Goal: Check status: Check status

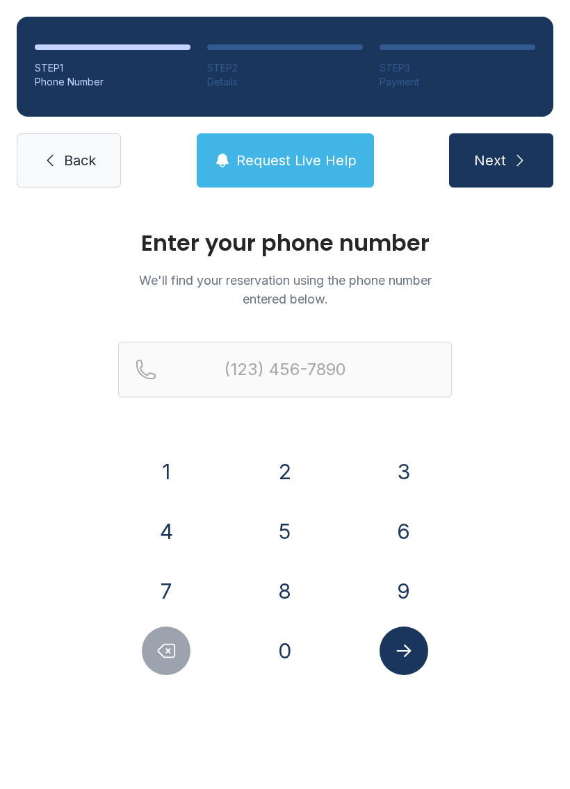
click at [291, 466] on button "2" at bounding box center [285, 472] width 49 height 49
click at [412, 465] on button "3" at bounding box center [403, 472] width 49 height 49
click at [398, 587] on button "9" at bounding box center [403, 591] width 49 height 49
click at [167, 527] on button "4" at bounding box center [166, 531] width 49 height 49
click at [299, 526] on button "5" at bounding box center [285, 531] width 49 height 49
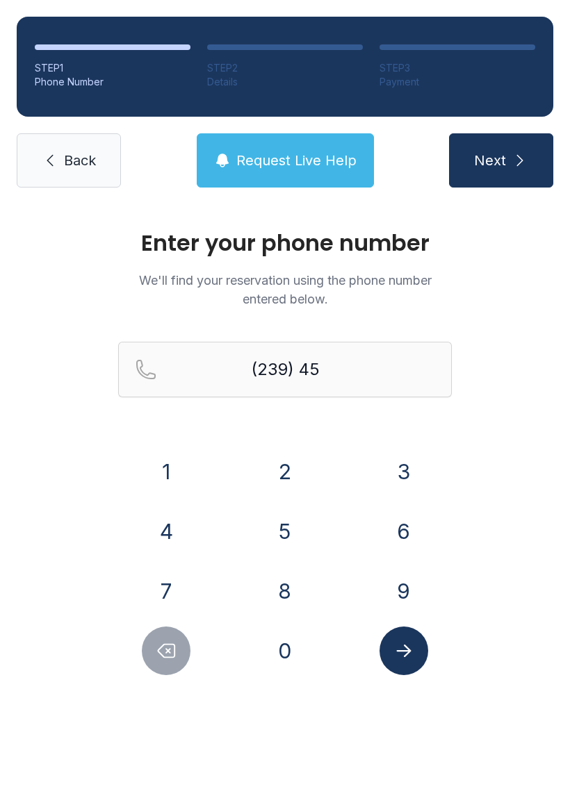
click at [290, 646] on button "0" at bounding box center [285, 651] width 49 height 49
click at [399, 522] on button "6" at bounding box center [403, 531] width 49 height 49
click at [287, 643] on button "0" at bounding box center [285, 651] width 49 height 49
click at [172, 526] on button "4" at bounding box center [166, 531] width 49 height 49
click at [287, 470] on button "2" at bounding box center [285, 472] width 49 height 49
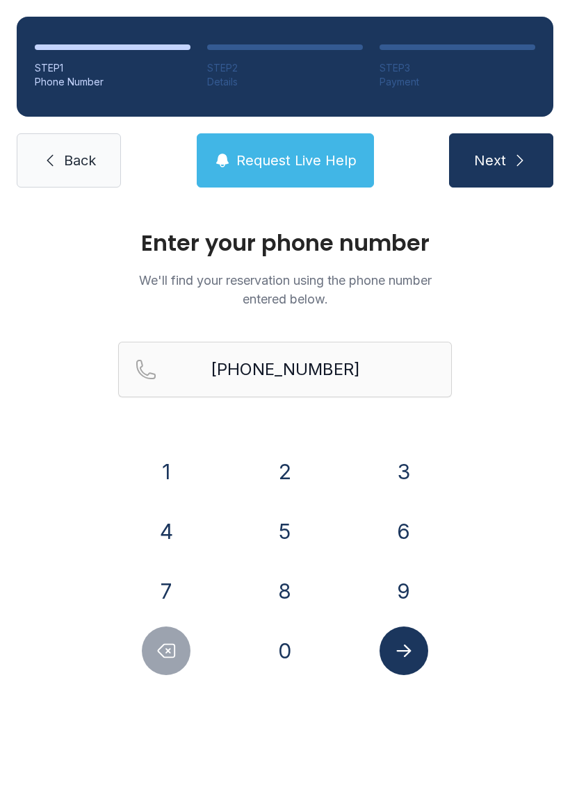
click at [509, 156] on button "Next" at bounding box center [501, 160] width 104 height 54
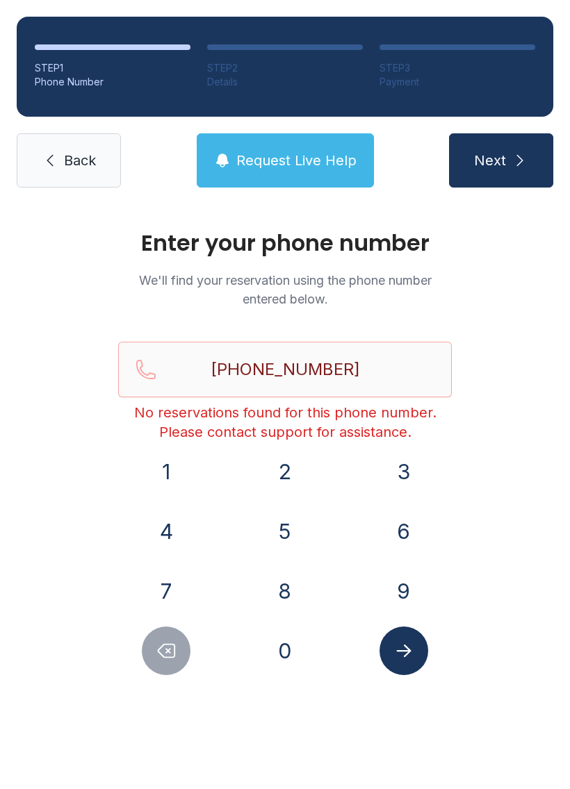
click at [180, 657] on button "Delete number" at bounding box center [166, 651] width 49 height 49
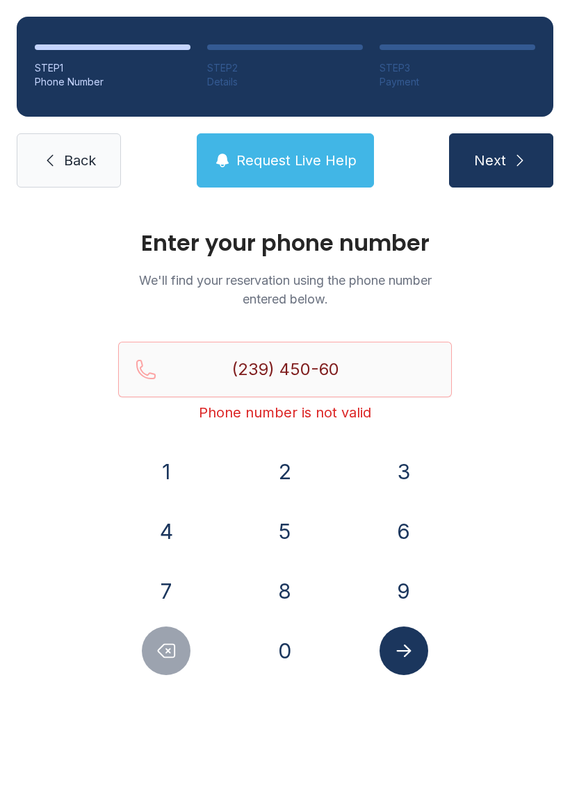
click at [175, 644] on icon "Delete number" at bounding box center [166, 651] width 21 height 21
click at [175, 643] on icon "Delete number" at bounding box center [166, 651] width 21 height 21
click at [172, 648] on icon "Delete number" at bounding box center [166, 651] width 21 height 21
click at [171, 648] on icon "Delete number" at bounding box center [166, 651] width 21 height 21
click at [166, 650] on icon "Delete number" at bounding box center [166, 651] width 21 height 21
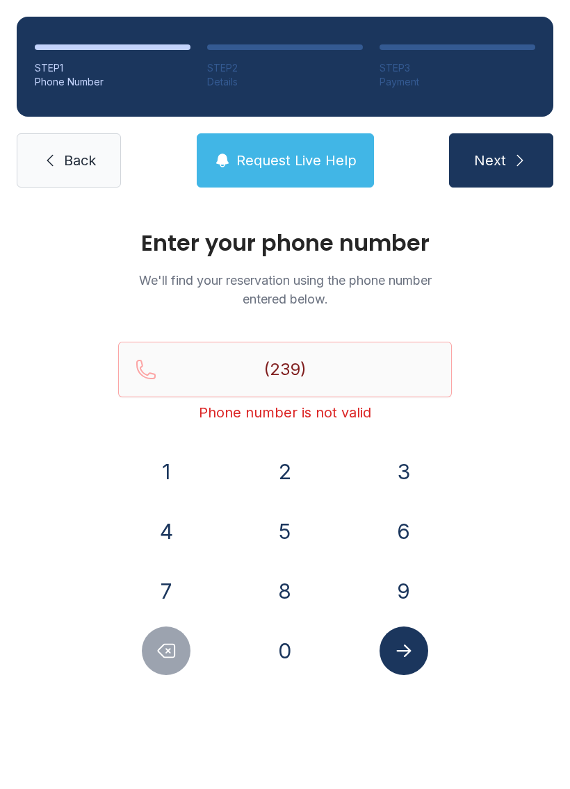
click at [290, 467] on button "2" at bounding box center [285, 472] width 49 height 49
click at [171, 581] on button "7" at bounding box center [166, 591] width 49 height 49
click at [405, 464] on button "3" at bounding box center [403, 472] width 49 height 49
click at [280, 527] on button "5" at bounding box center [285, 531] width 49 height 49
click at [404, 600] on button "9" at bounding box center [403, 591] width 49 height 49
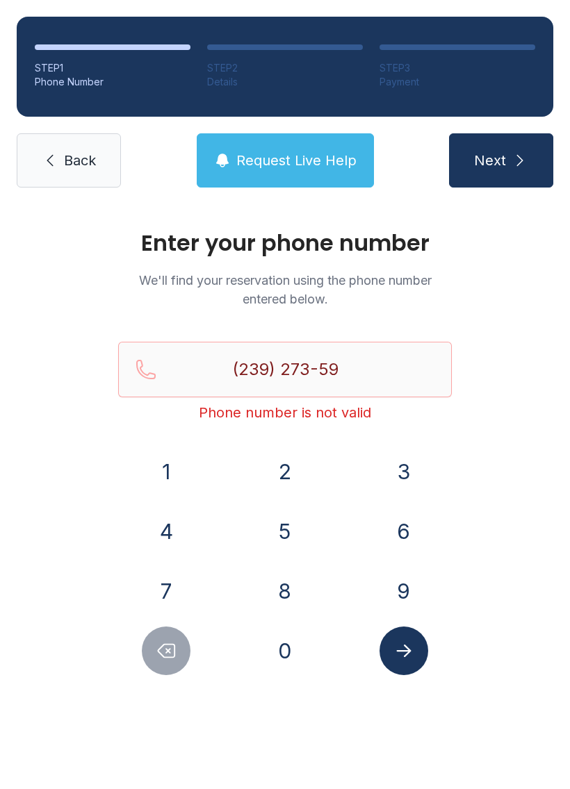
click at [166, 516] on button "4" at bounding box center [166, 531] width 49 height 49
click at [407, 530] on button "6" at bounding box center [403, 531] width 49 height 49
click at [397, 650] on icon "Submit lookup form" at bounding box center [403, 651] width 15 height 13
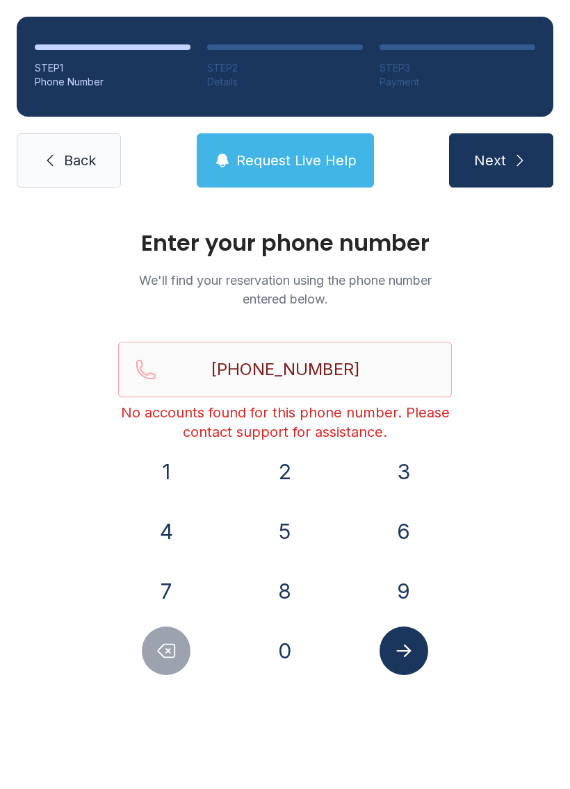
click at [172, 650] on icon "Delete number" at bounding box center [166, 651] width 21 height 21
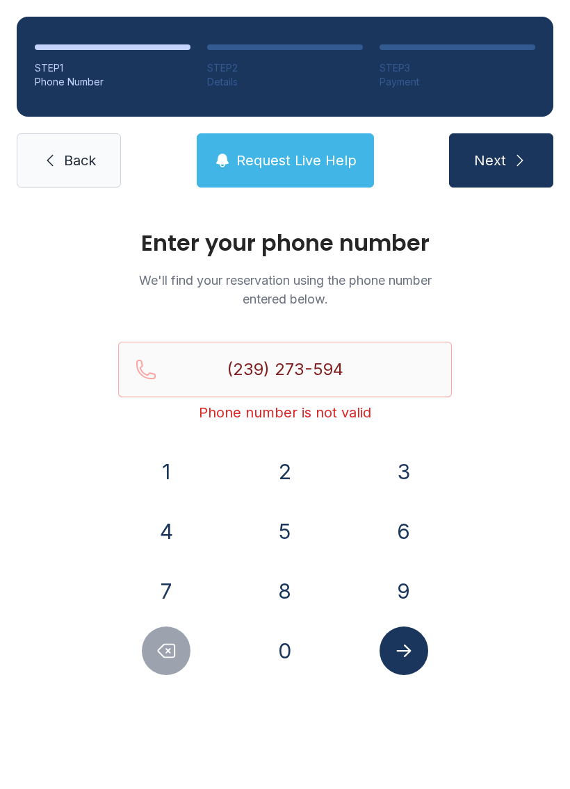
click at [172, 650] on icon "Delete number" at bounding box center [166, 651] width 21 height 21
click at [161, 646] on icon "Delete number" at bounding box center [166, 651] width 21 height 21
click at [157, 653] on icon "Delete number" at bounding box center [166, 651] width 21 height 21
click at [290, 530] on button "5" at bounding box center [285, 531] width 49 height 49
click at [409, 588] on button "9" at bounding box center [403, 591] width 49 height 49
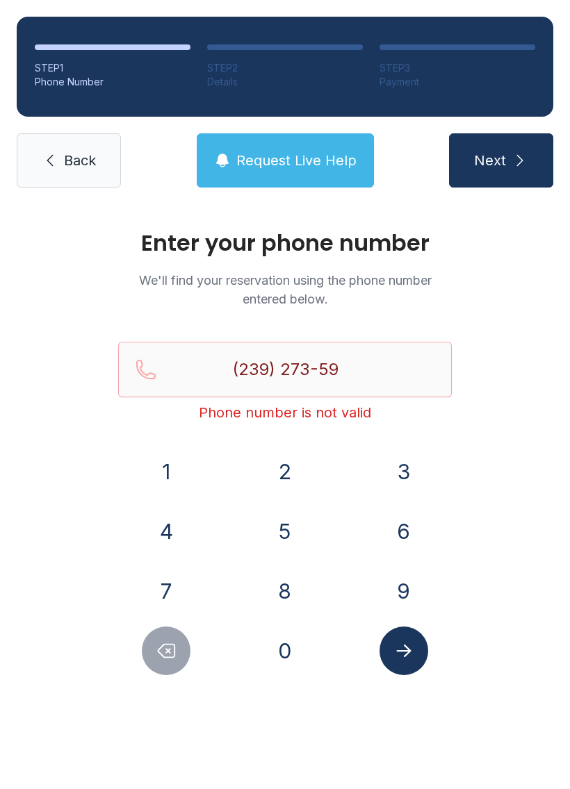
click at [166, 536] on button "4" at bounding box center [166, 531] width 49 height 49
click at [403, 530] on button "6" at bounding box center [403, 531] width 49 height 49
click at [409, 648] on icon "Submit lookup form" at bounding box center [403, 651] width 21 height 21
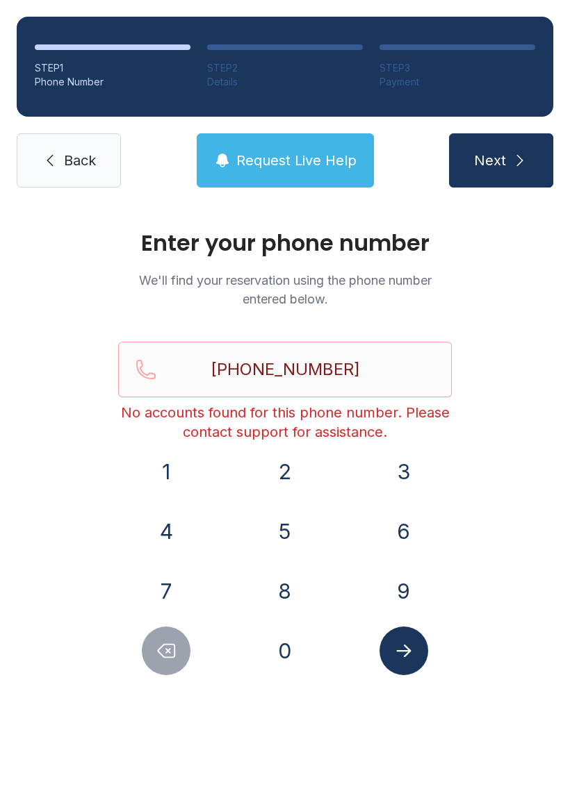
click at [176, 646] on icon "Delete number" at bounding box center [166, 651] width 21 height 21
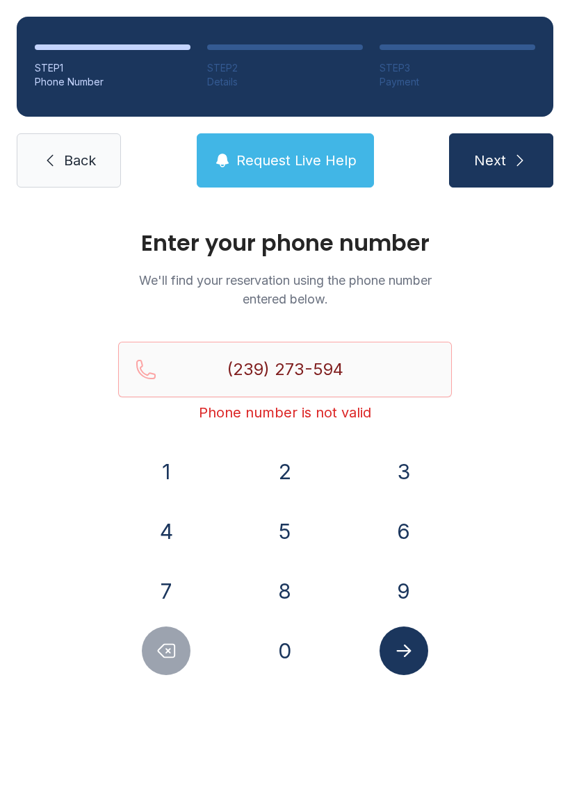
click at [176, 645] on icon "Delete number" at bounding box center [166, 651] width 21 height 21
click at [151, 649] on button "Delete number" at bounding box center [166, 651] width 49 height 49
click at [138, 651] on div at bounding box center [166, 651] width 97 height 49
click at [151, 648] on button "Delete number" at bounding box center [166, 651] width 49 height 49
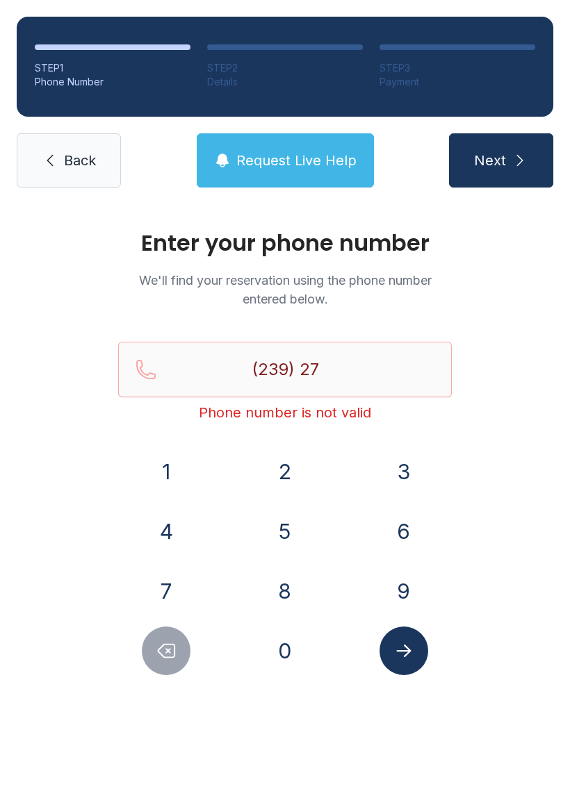
click at [151, 648] on button "Delete number" at bounding box center [166, 651] width 49 height 49
click at [172, 643] on icon "Delete number" at bounding box center [166, 651] width 21 height 21
click at [172, 641] on icon "Delete number" at bounding box center [166, 651] width 21 height 21
type input "(2"
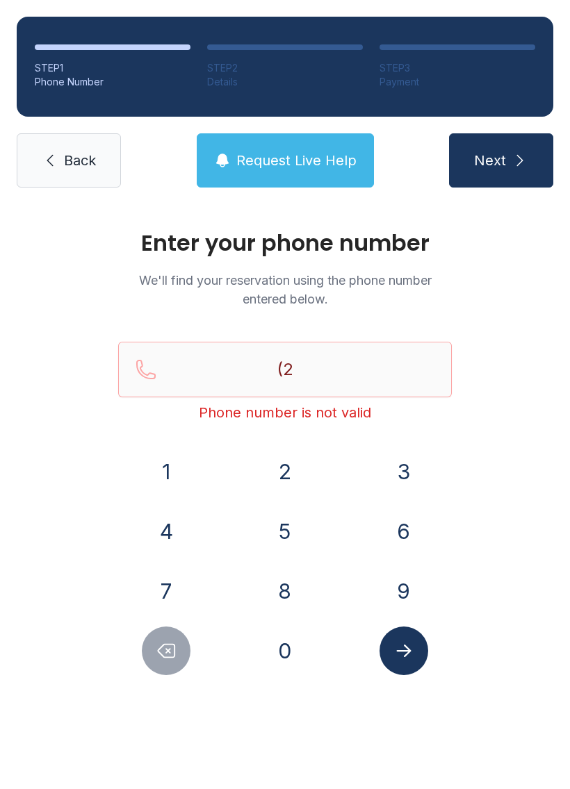
click at [171, 641] on icon "Delete number" at bounding box center [166, 651] width 21 height 21
click at [175, 640] on button "Delete number" at bounding box center [166, 651] width 49 height 49
click at [291, 471] on button "2" at bounding box center [285, 472] width 49 height 49
click at [407, 459] on button "3" at bounding box center [403, 472] width 49 height 49
click at [401, 573] on button "9" at bounding box center [403, 591] width 49 height 49
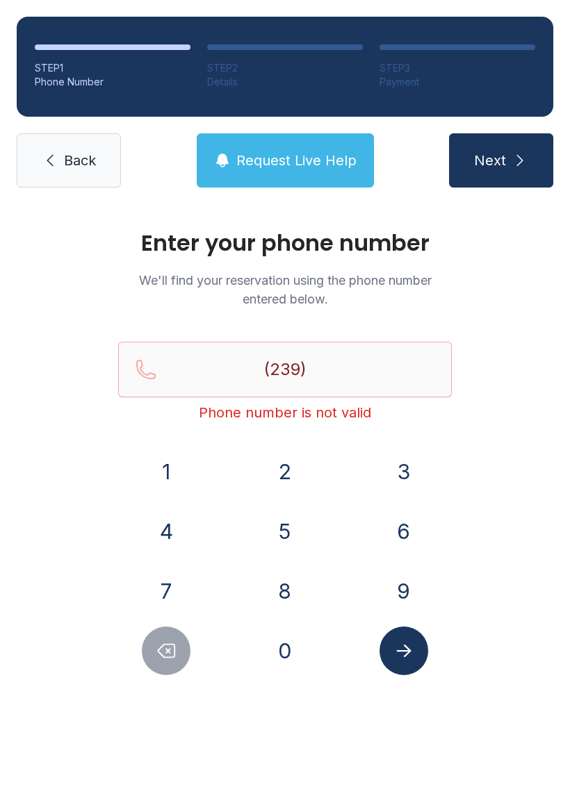
click at [170, 530] on button "4" at bounding box center [166, 531] width 49 height 49
click at [297, 527] on button "5" at bounding box center [285, 531] width 49 height 49
click at [275, 643] on button "0" at bounding box center [285, 651] width 49 height 49
click at [422, 520] on button "6" at bounding box center [403, 531] width 49 height 49
click at [297, 644] on button "0" at bounding box center [285, 651] width 49 height 49
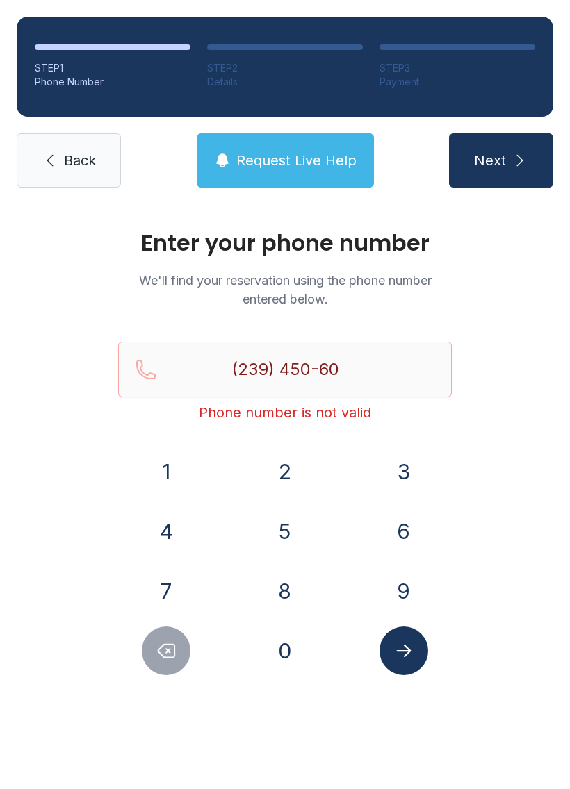
click at [177, 525] on button "4" at bounding box center [166, 531] width 49 height 49
click at [288, 478] on button "2" at bounding box center [285, 472] width 49 height 49
click at [506, 170] on button "Next" at bounding box center [501, 160] width 104 height 54
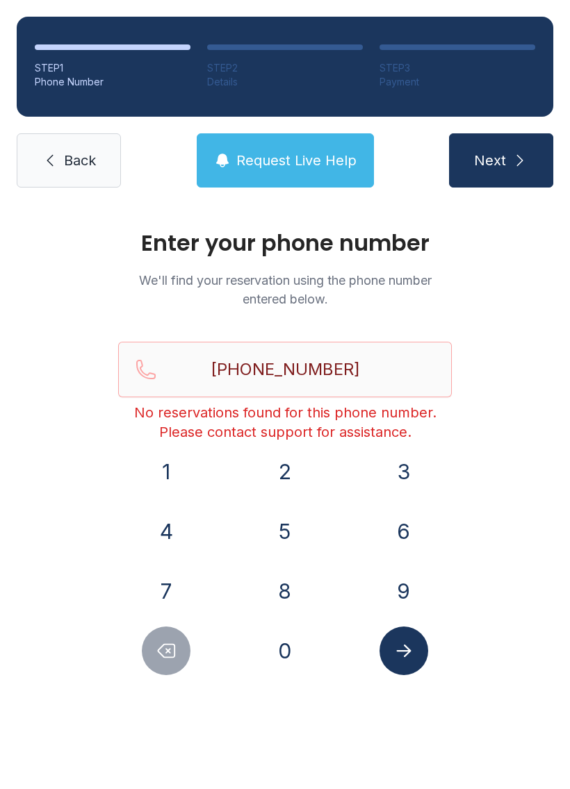
click at [163, 657] on icon "Delete number" at bounding box center [166, 651] width 17 height 13
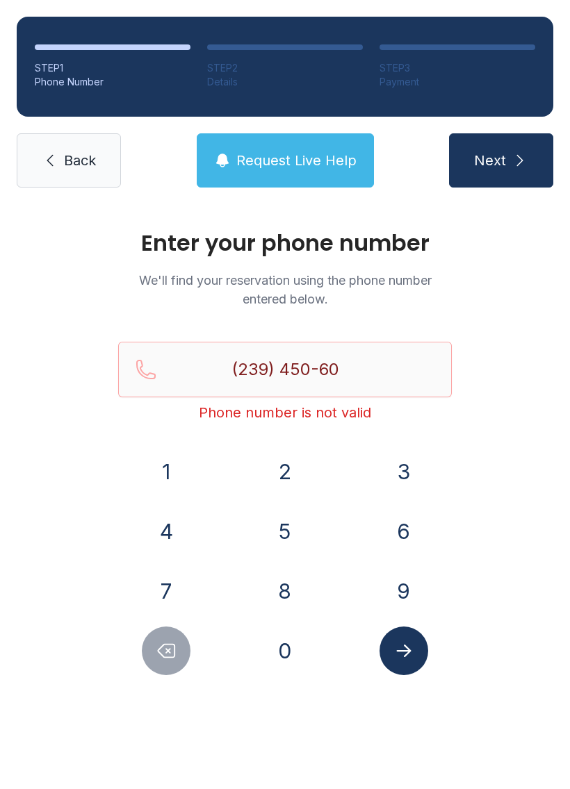
click at [166, 646] on icon "Delete number" at bounding box center [166, 651] width 21 height 21
click at [165, 646] on icon "Delete number" at bounding box center [166, 651] width 21 height 21
click at [163, 645] on icon "Delete number" at bounding box center [166, 651] width 21 height 21
click at [163, 644] on icon "Delete number" at bounding box center [166, 651] width 21 height 21
click at [163, 637] on button "Delete number" at bounding box center [166, 651] width 49 height 49
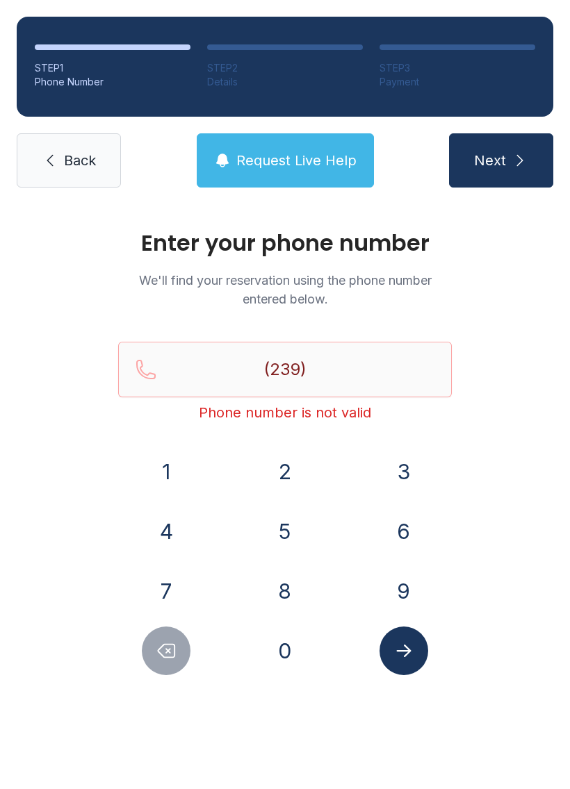
click at [163, 637] on button "Delete number" at bounding box center [166, 651] width 49 height 49
click at [173, 637] on button "Delete number" at bounding box center [166, 651] width 49 height 49
type input "(2"
click at [173, 636] on button "Delete number" at bounding box center [166, 651] width 49 height 49
